Goal: Information Seeking & Learning: Find specific fact

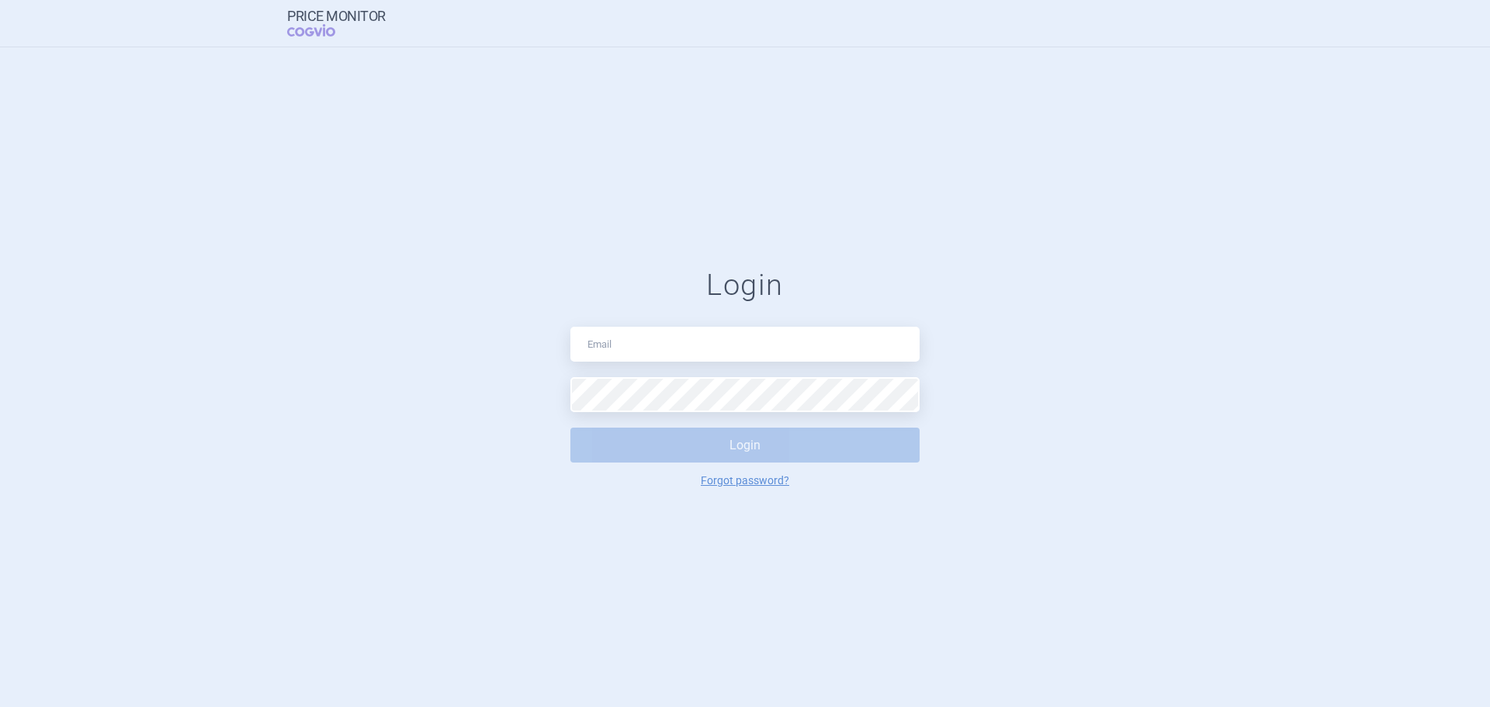
click at [690, 345] on input "text" at bounding box center [745, 344] width 349 height 35
type input "[EMAIL_ADDRESS][PERSON_NAME][DOMAIN_NAME]"
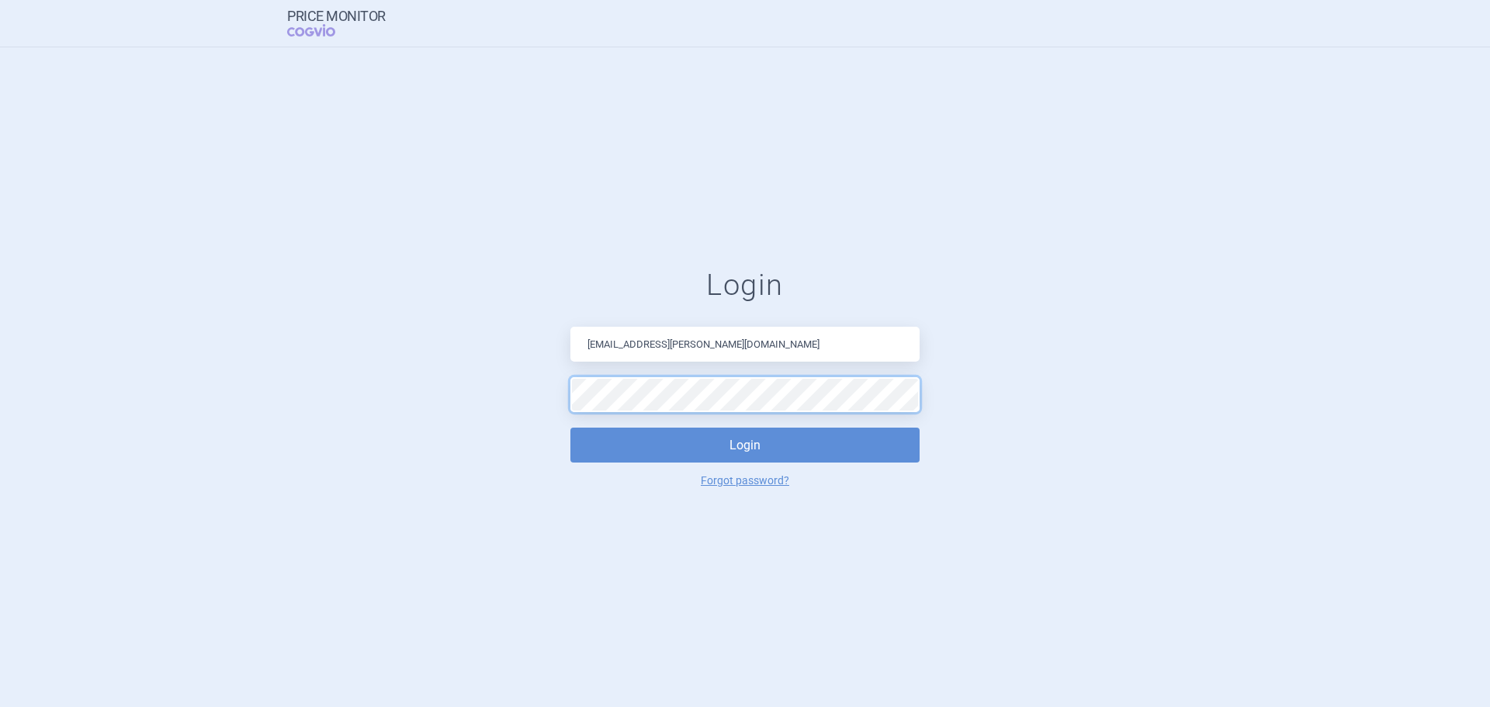
click at [571, 428] on button "Login" at bounding box center [745, 445] width 349 height 35
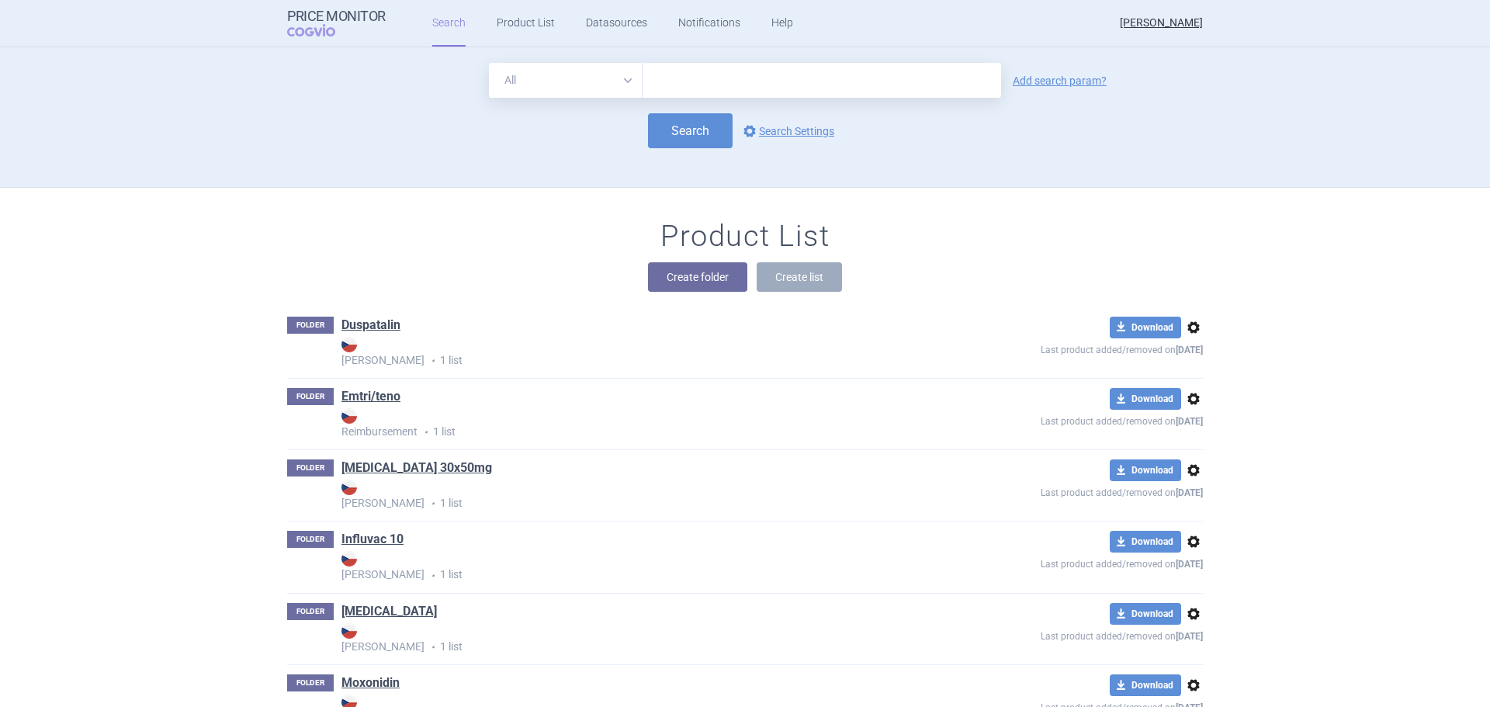
drag, startPoint x: 680, startPoint y: 88, endPoint x: 681, endPoint y: 78, distance: 10.1
click at [682, 88] on input "text" at bounding box center [822, 80] width 359 height 35
type input "dymistin"
click button "Search" at bounding box center [690, 130] width 85 height 35
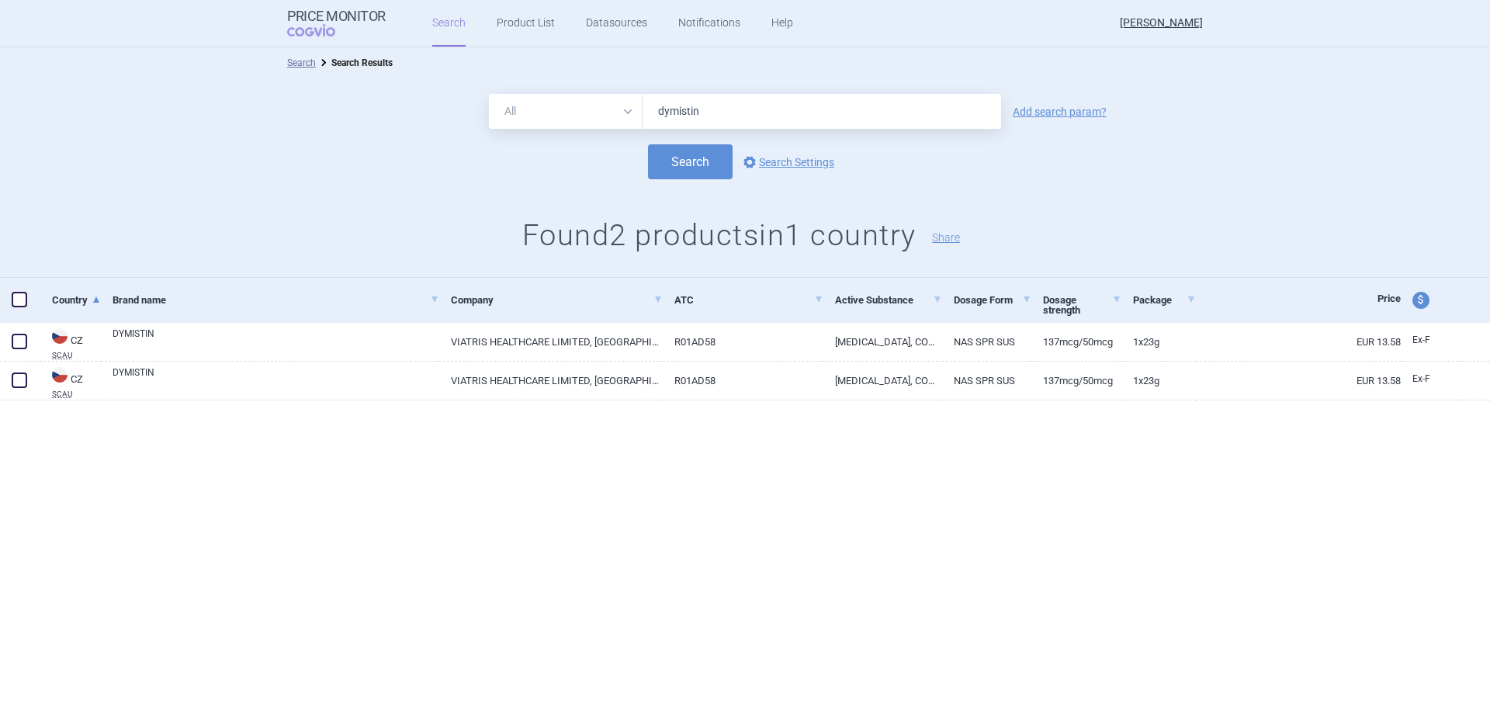
click at [215, 213] on div "All Brand Name ATC Company Active Substance Country Newer than dymistin Add sea…" at bounding box center [745, 177] width 1490 height 199
click at [724, 113] on input "dymistin" at bounding box center [822, 111] width 359 height 35
type input "[MEDICAL_DATA]"
click at [648, 144] on button "Search" at bounding box center [690, 161] width 85 height 35
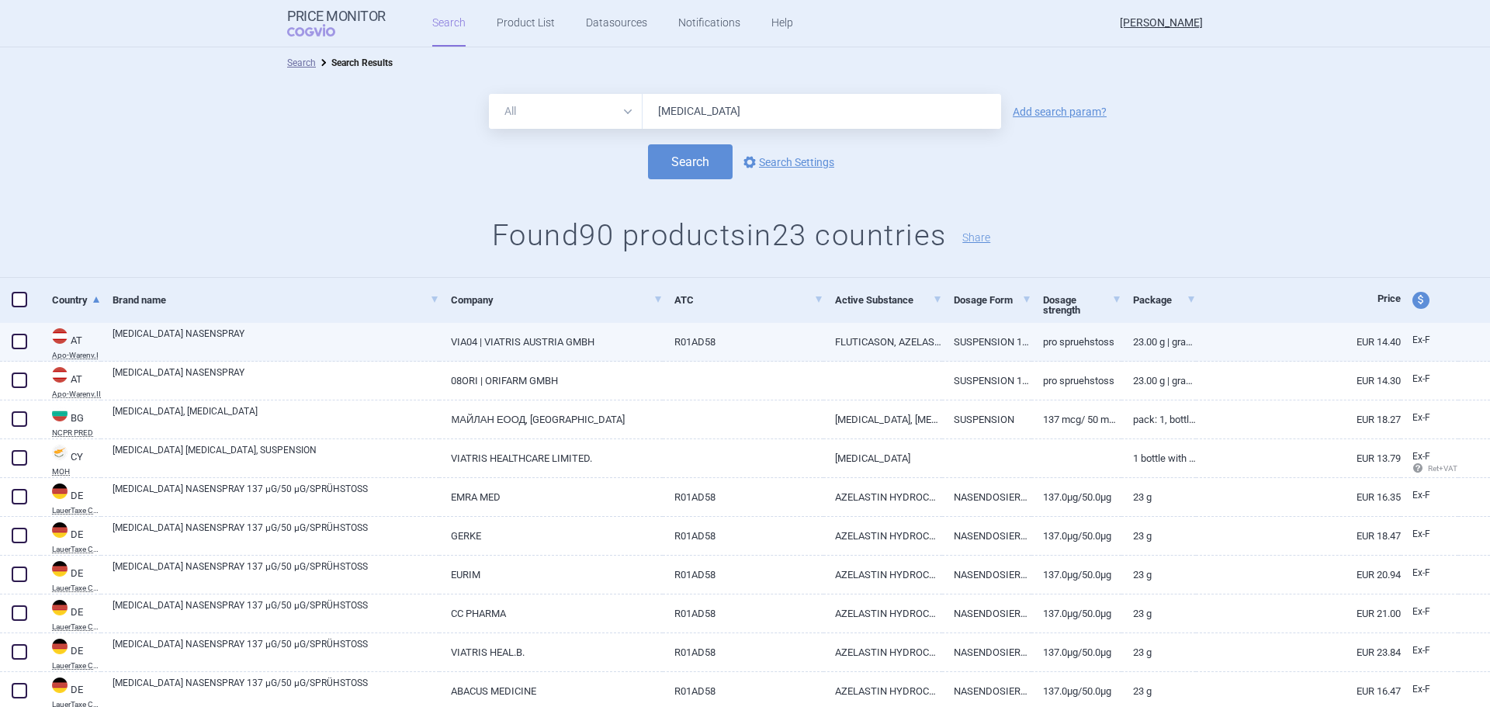
click at [914, 342] on link "FLUTICASON, AZELASTIN" at bounding box center [884, 342] width 120 height 38
select select "EUR"
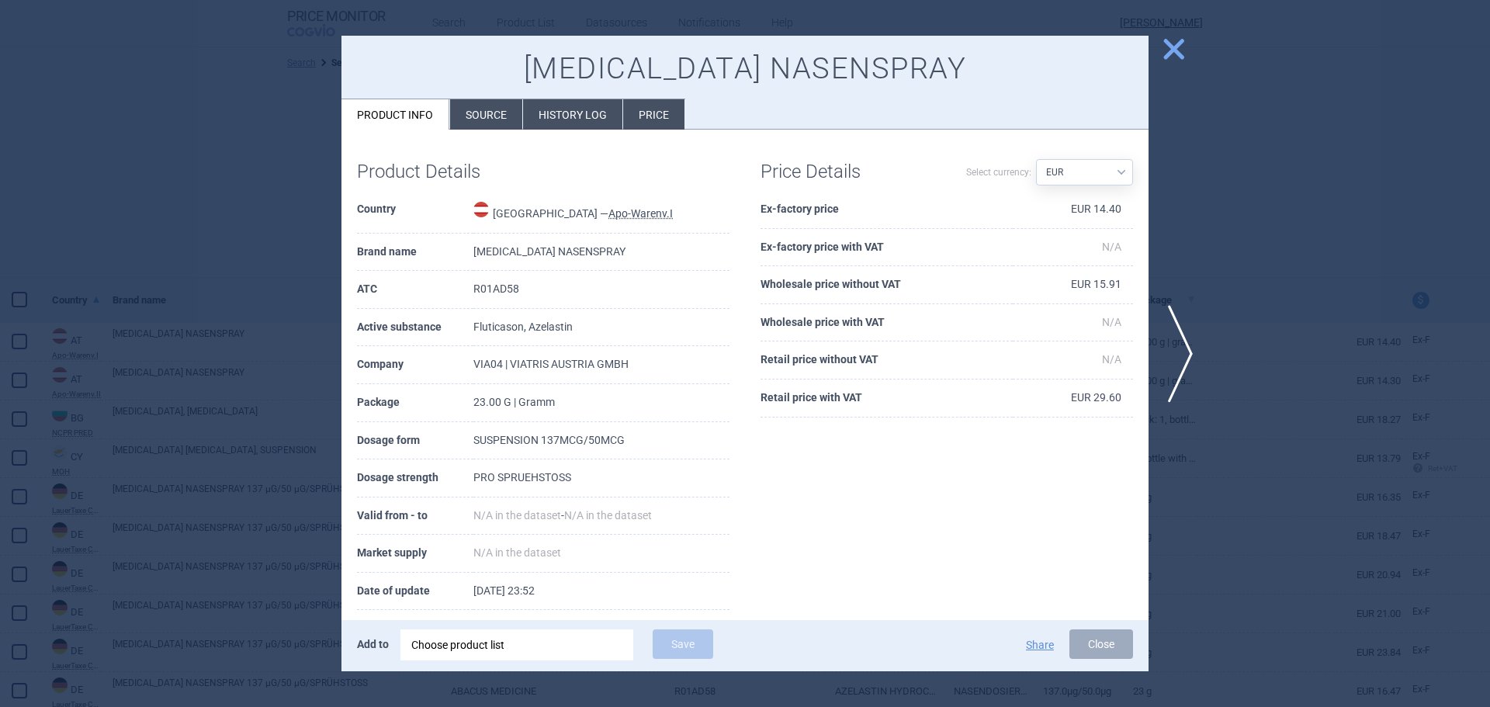
click at [1172, 48] on span "close" at bounding box center [1173, 49] width 27 height 27
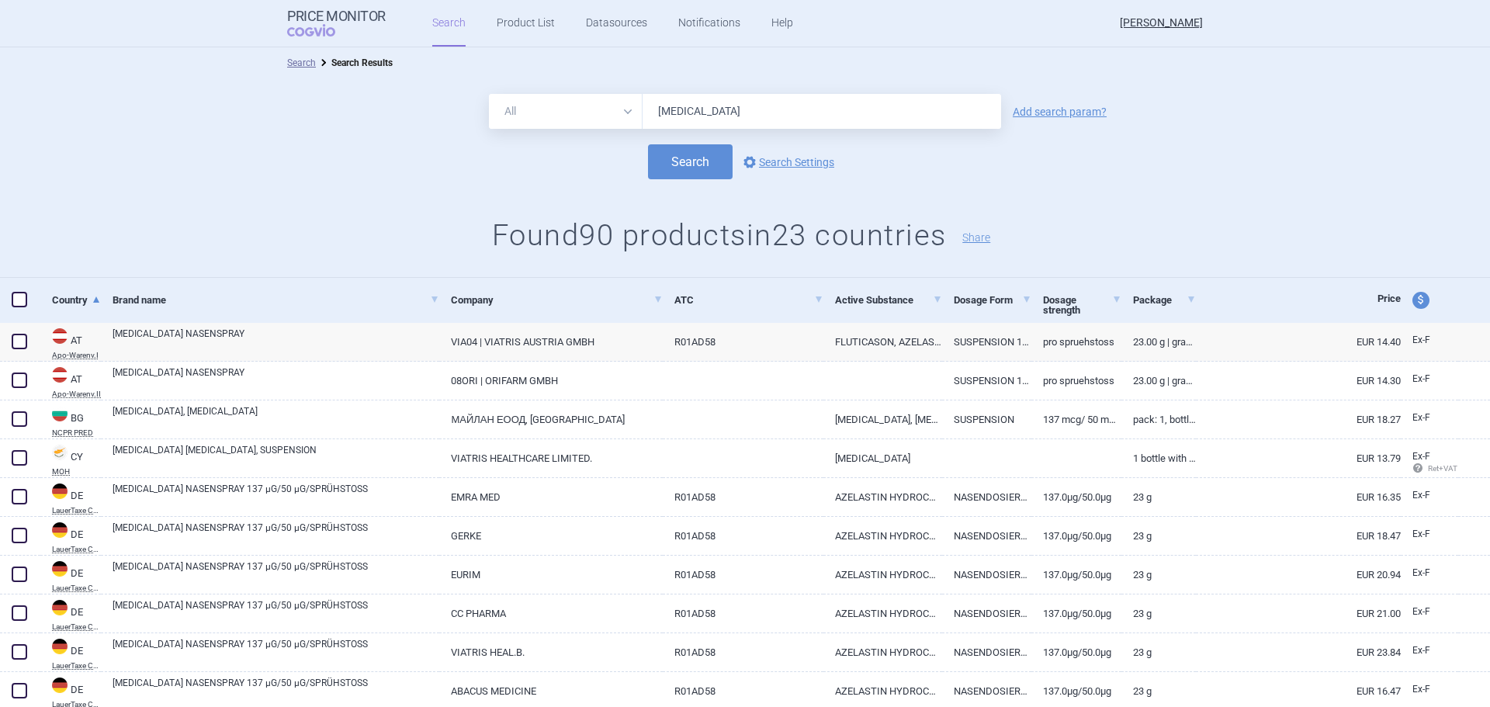
click at [737, 113] on input "[MEDICAL_DATA]" at bounding box center [822, 111] width 359 height 35
click at [648, 144] on button "Search" at bounding box center [690, 161] width 85 height 35
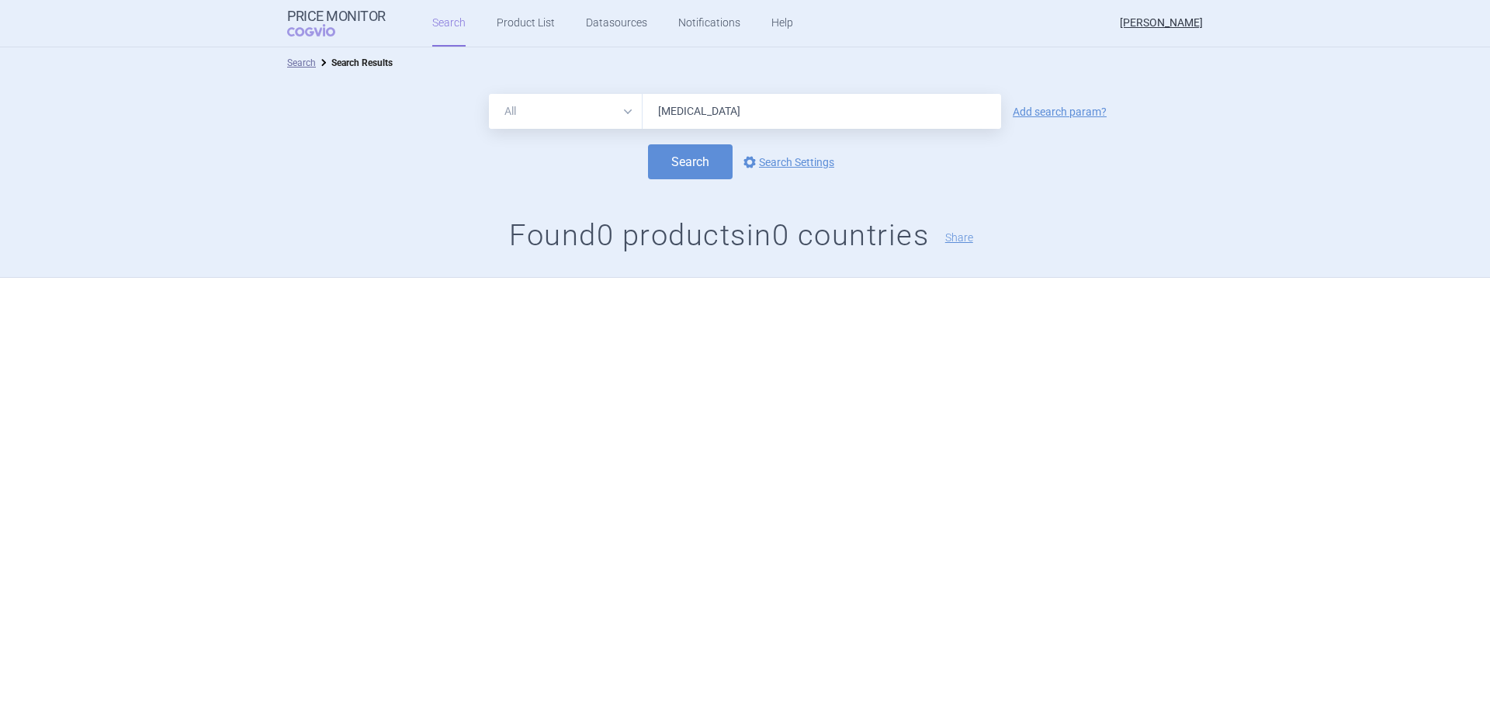
type input "[MEDICAL_DATA]"
click at [648, 144] on button "Search" at bounding box center [690, 161] width 85 height 35
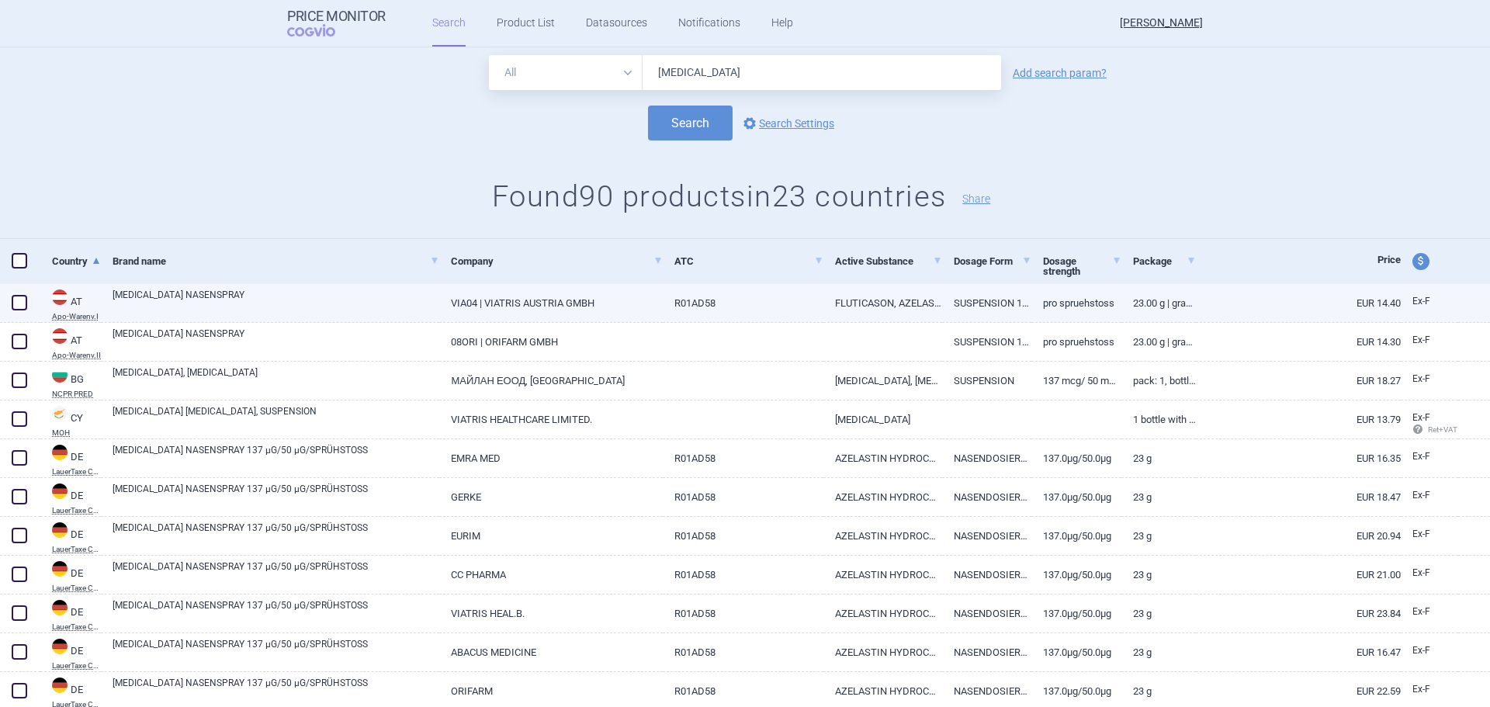
scroll to position [78, 0]
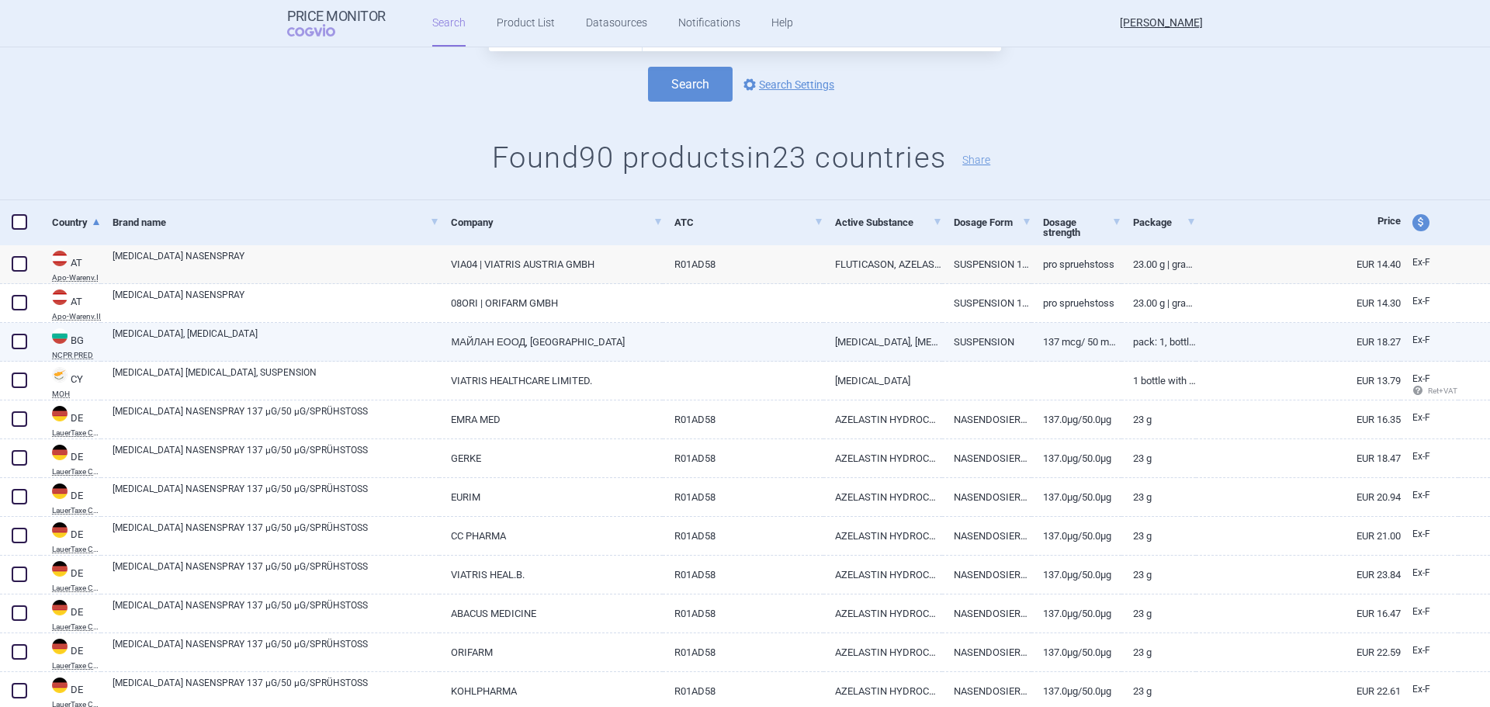
click at [241, 333] on link "[MEDICAL_DATA], [MEDICAL_DATA]" at bounding box center [276, 341] width 327 height 28
select select "EUR"
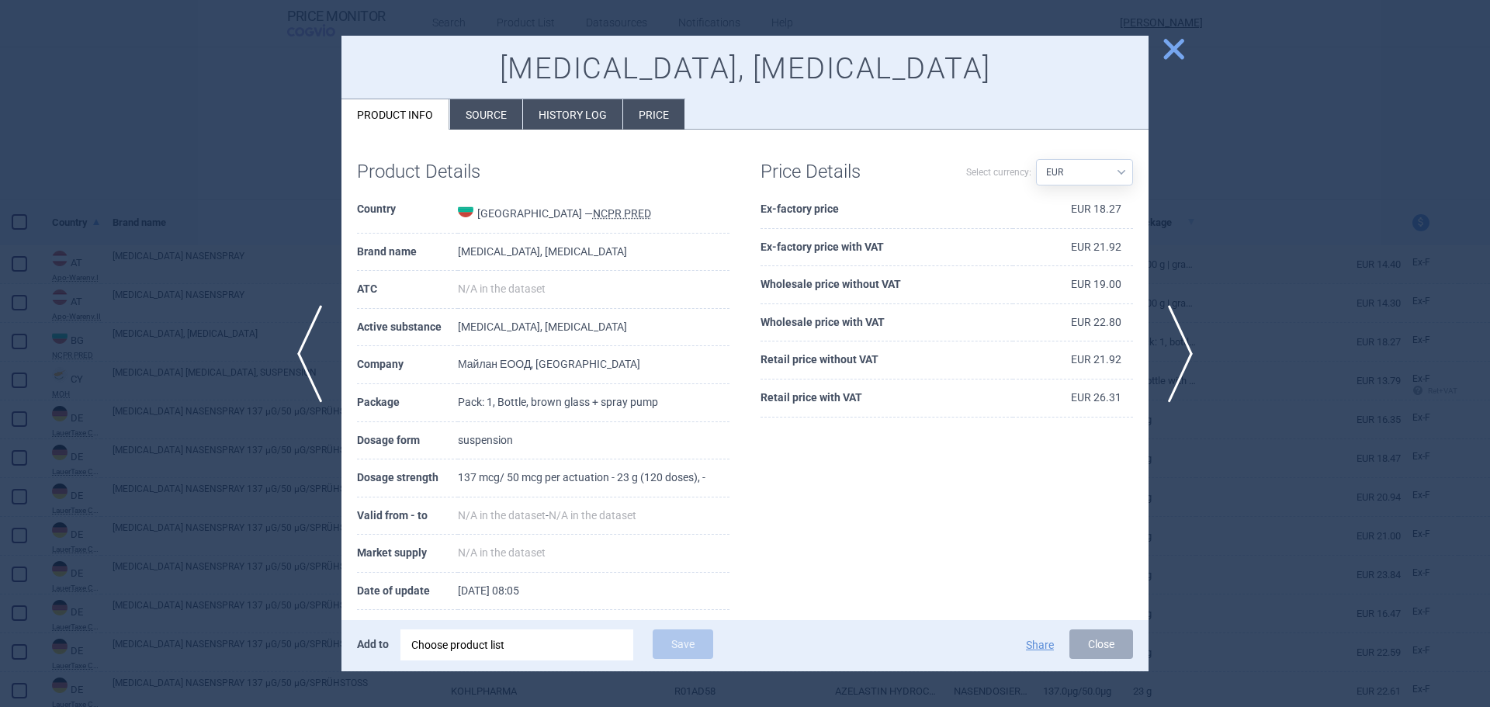
click at [1184, 46] on span "close" at bounding box center [1173, 49] width 27 height 27
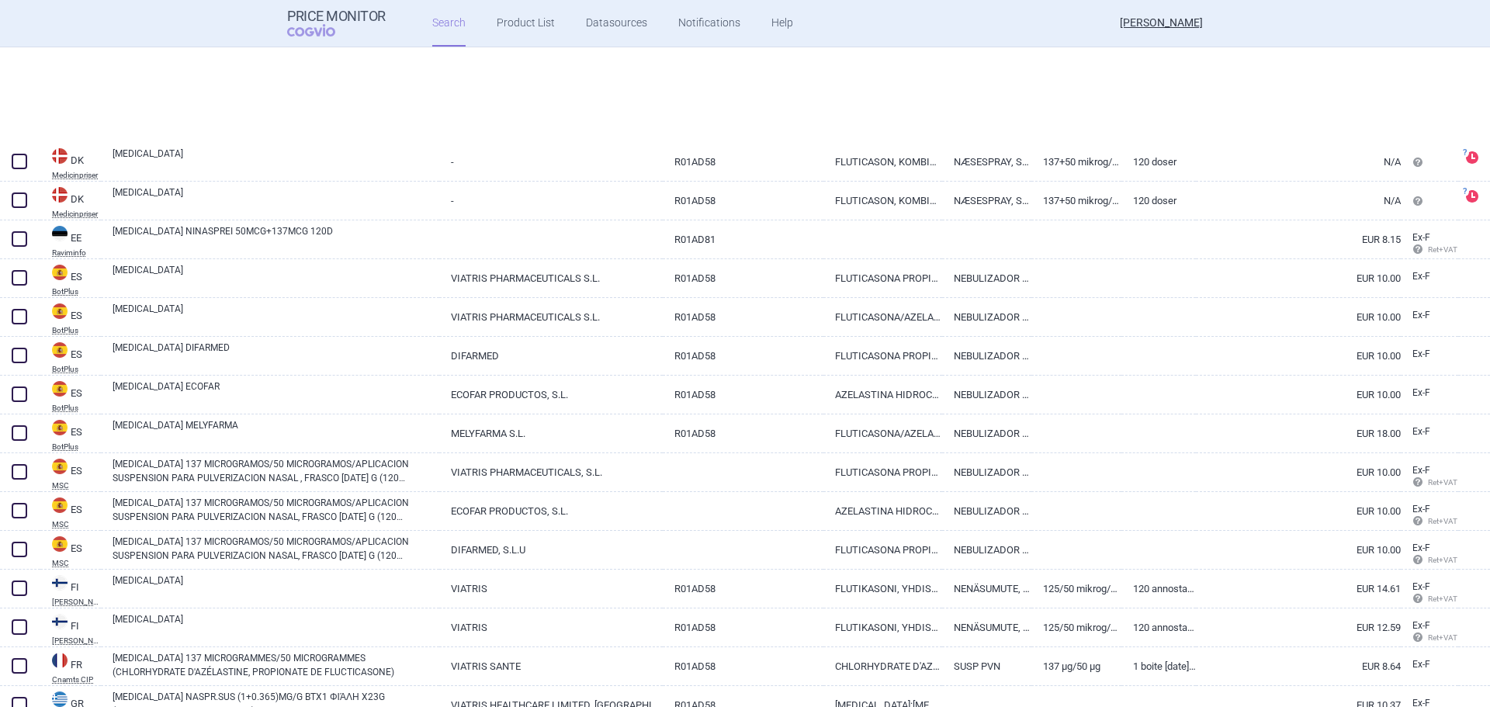
scroll to position [831, 0]
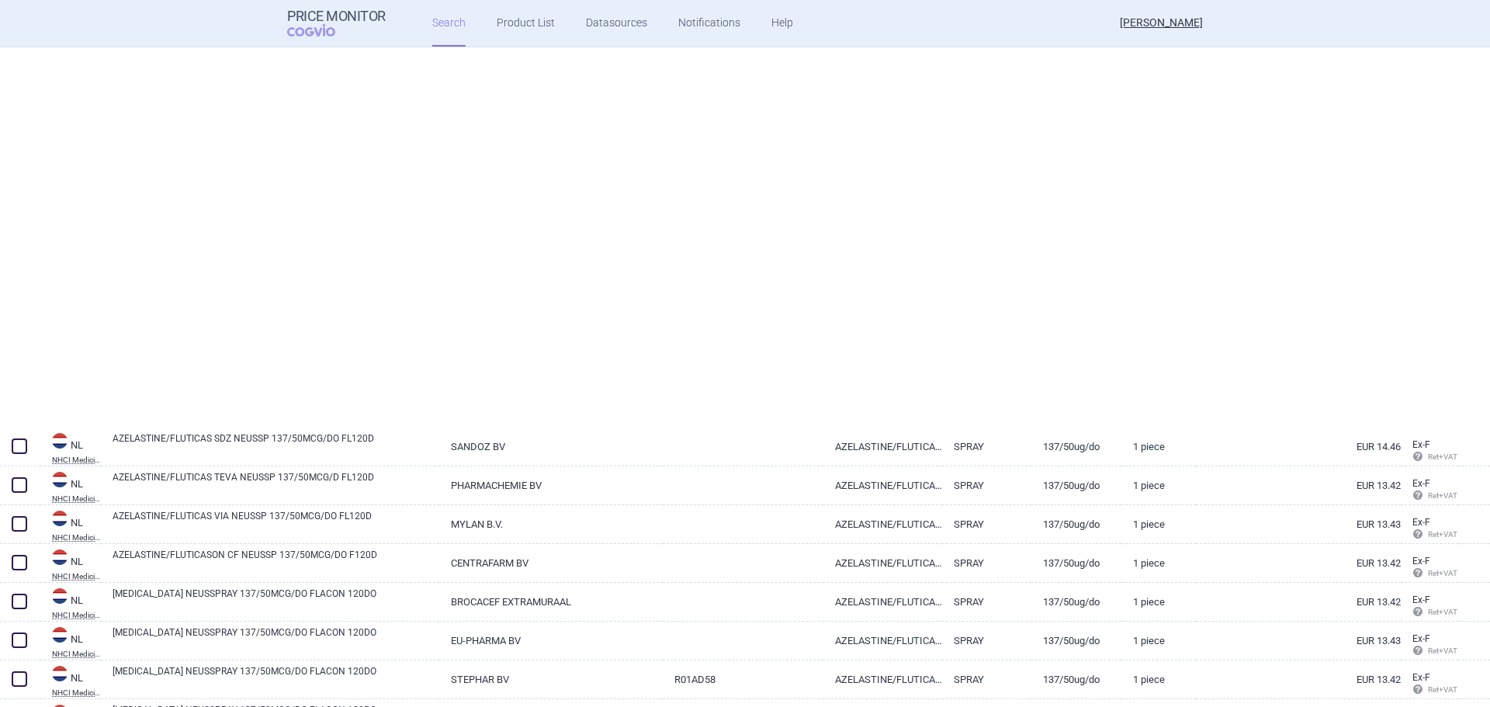
scroll to position [3004, 0]
